Goal: Find specific page/section: Find specific page/section

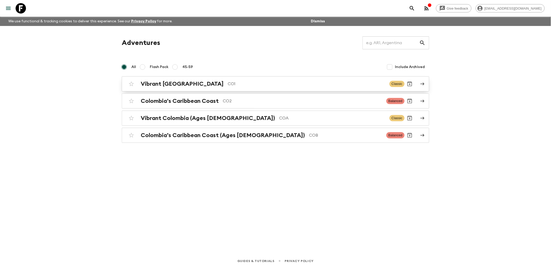
click at [184, 81] on h2 "Vibrant [GEOGRAPHIC_DATA]" at bounding box center [182, 84] width 83 height 7
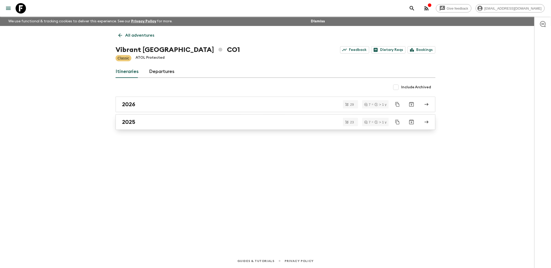
click at [167, 122] on div "2025" at bounding box center [270, 122] width 297 height 7
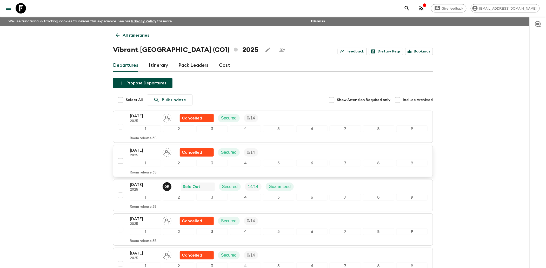
scroll to position [35, 0]
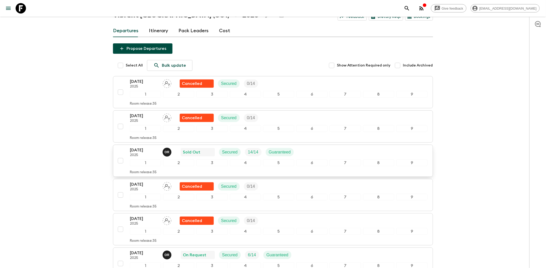
click at [150, 155] on p "2025" at bounding box center [144, 155] width 29 height 4
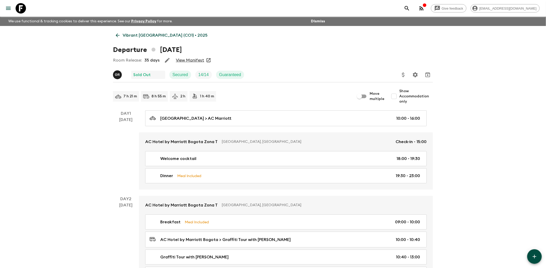
click at [196, 59] on link "View Manifest" at bounding box center [190, 60] width 28 height 5
click at [149, 34] on p "Vibrant [GEOGRAPHIC_DATA] (CO1) • 2025" at bounding box center [165, 35] width 85 height 6
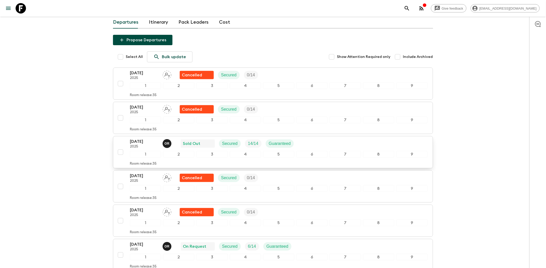
scroll to position [104, 0]
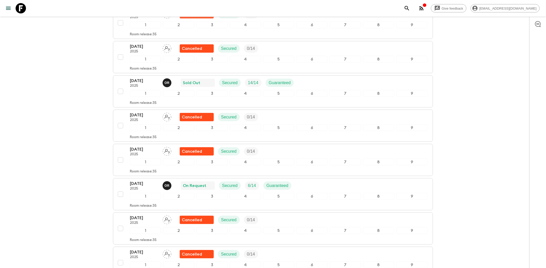
click at [153, 189] on p "2025" at bounding box center [144, 189] width 29 height 4
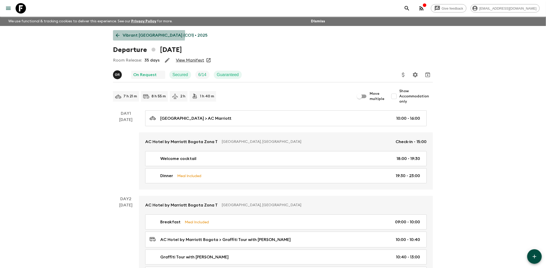
click at [121, 34] on link "Vibrant [GEOGRAPHIC_DATA] (CO1) • 2025" at bounding box center [161, 35] width 97 height 10
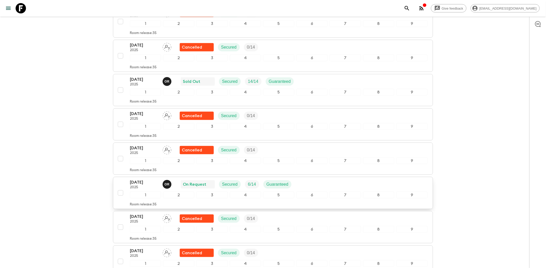
scroll to position [139, 0]
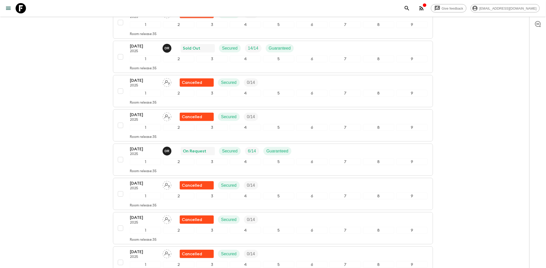
click at [143, 155] on p "2025" at bounding box center [144, 154] width 29 height 4
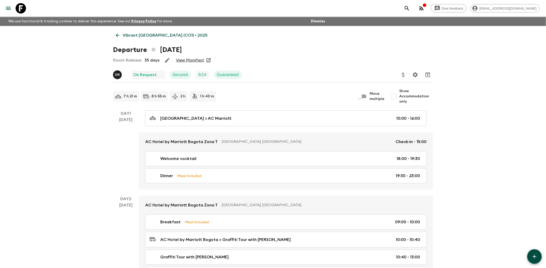
click at [190, 59] on link "View Manifest" at bounding box center [190, 60] width 28 height 5
